Goal: Browse casually: Explore the website without a specific task or goal

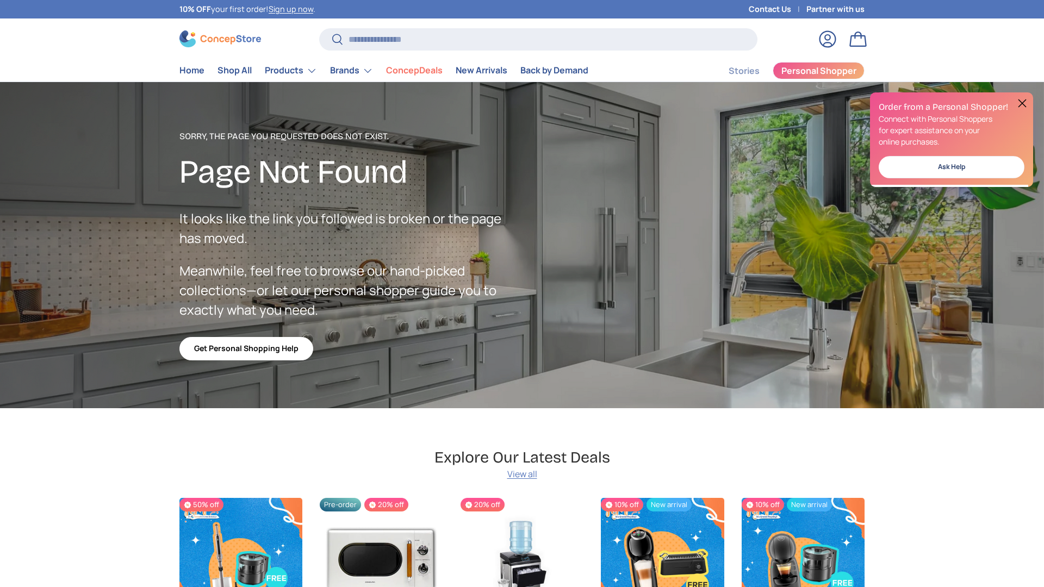
scroll to position [2668, 4447]
